Goal: Go to known website: Access a specific website the user already knows

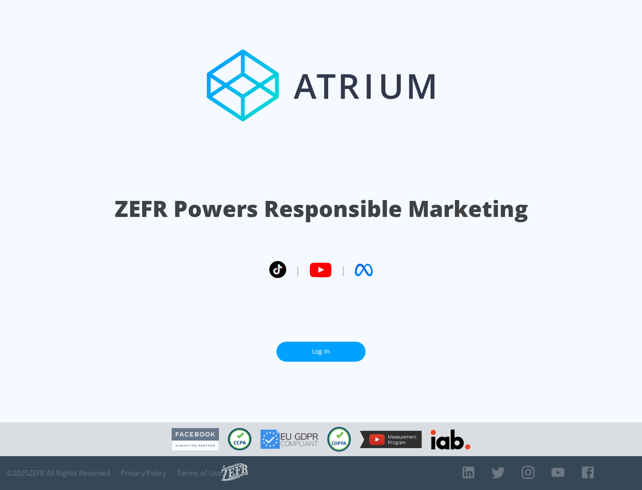
click at [321, 348] on link "Log In" at bounding box center [320, 352] width 89 height 20
